Goal: Transaction & Acquisition: Subscribe to service/newsletter

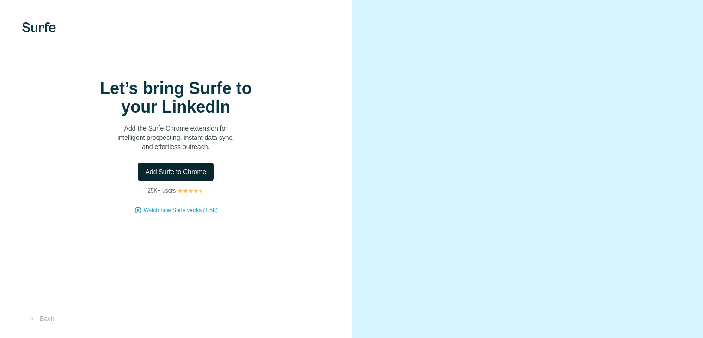
click at [169, 176] on span "Add Surfe to Chrome" at bounding box center [175, 171] width 61 height 9
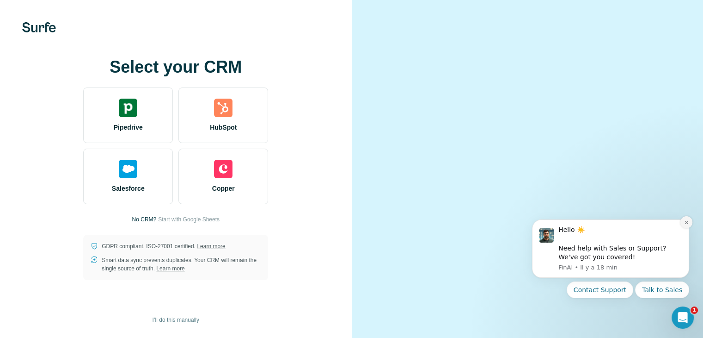
click at [686, 225] on button "Dismiss notification" at bounding box center [687, 222] width 12 height 12
